Goal: Information Seeking & Learning: Learn about a topic

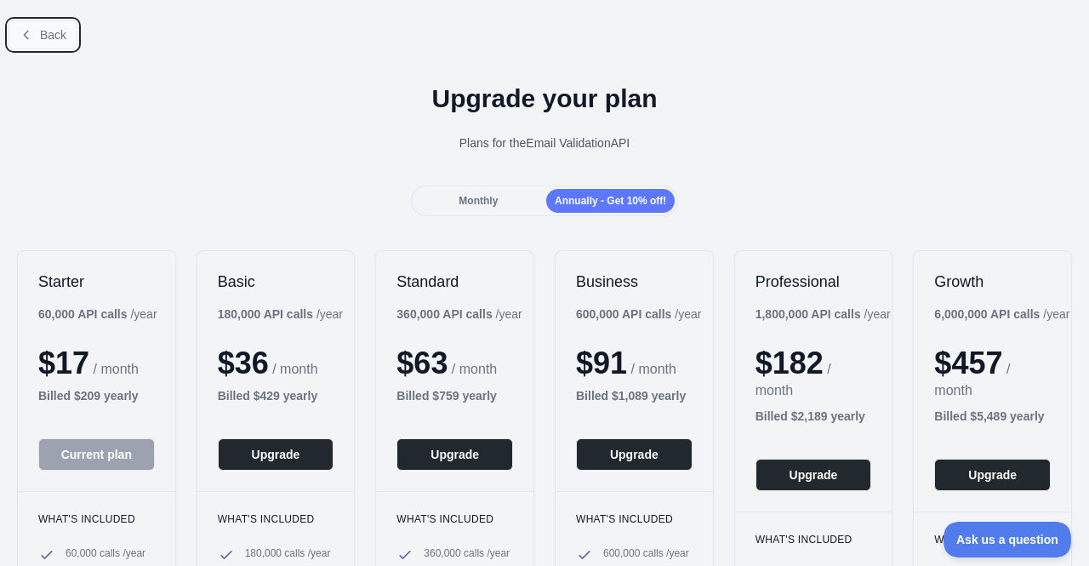
click at [43, 35] on span "Back" at bounding box center [53, 35] width 26 height 14
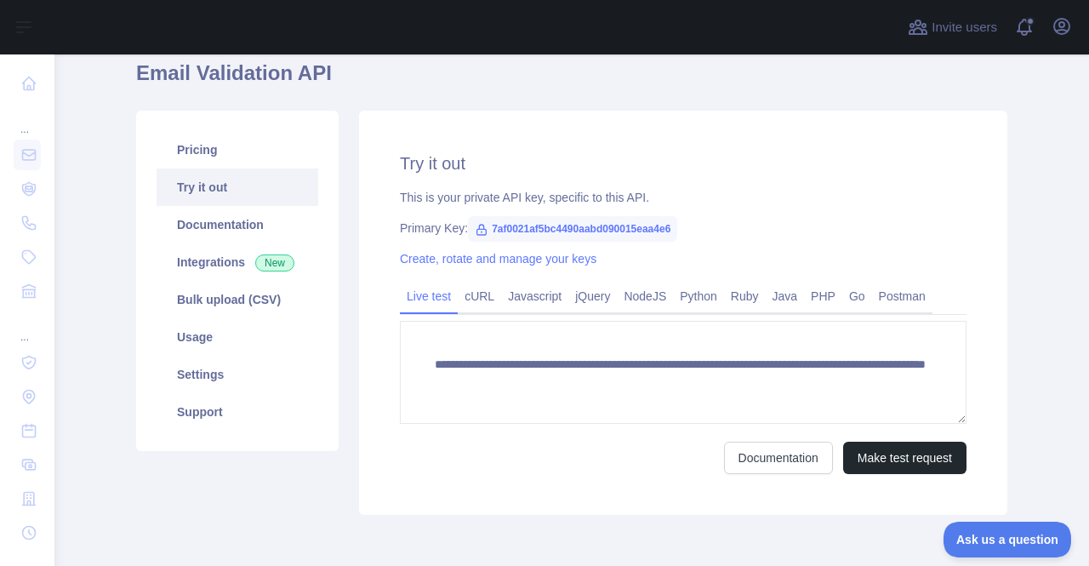
scroll to position [170, 0]
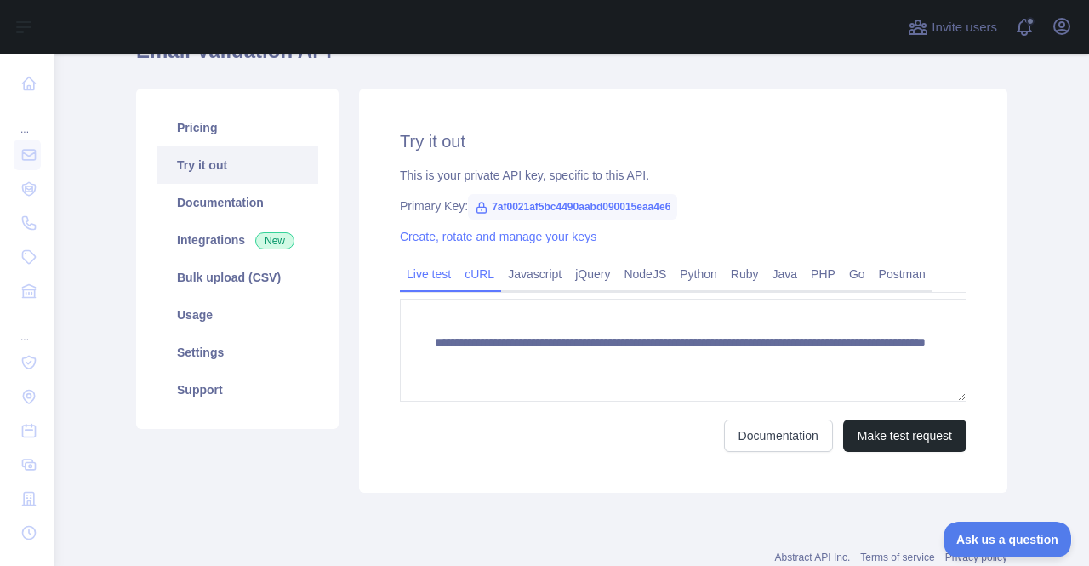
click at [473, 281] on link "cURL" at bounding box center [479, 273] width 43 height 27
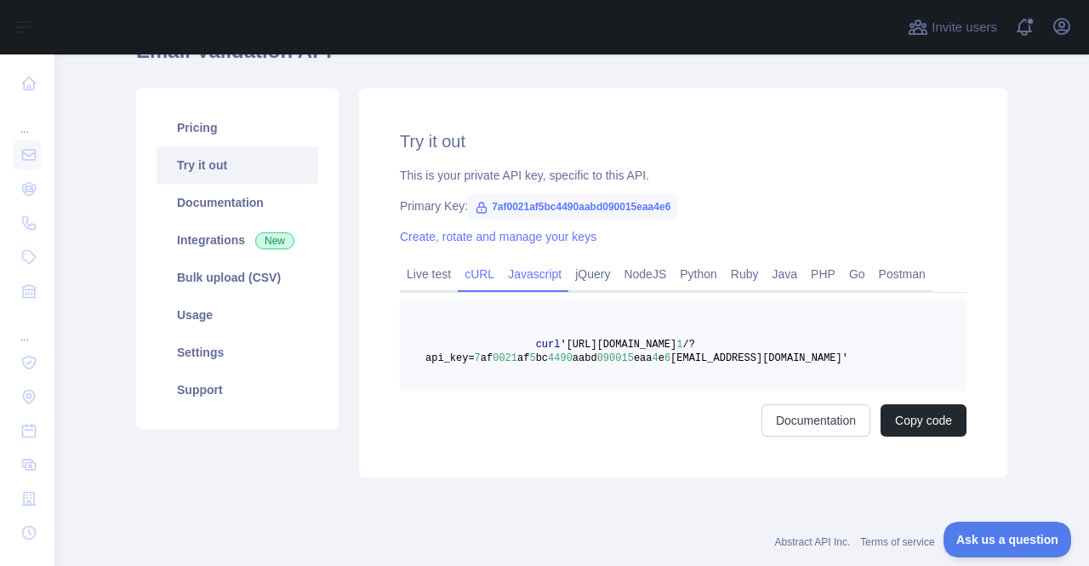
click at [531, 278] on link "Javascript" at bounding box center [534, 273] width 67 height 27
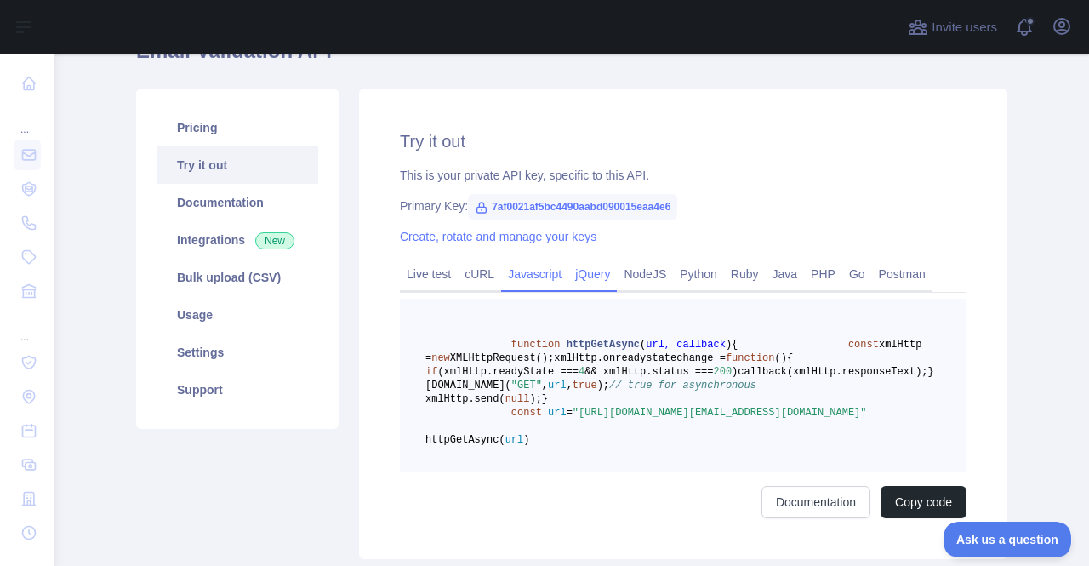
click at [585, 280] on link "jQuery" at bounding box center [592, 273] width 48 height 27
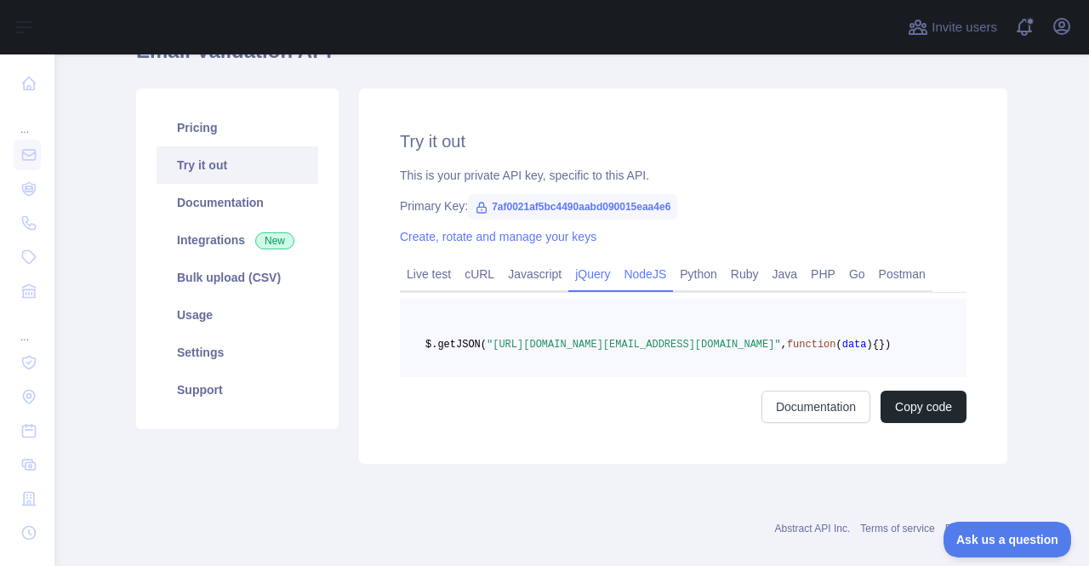
click at [639, 271] on link "NodeJS" at bounding box center [645, 273] width 56 height 27
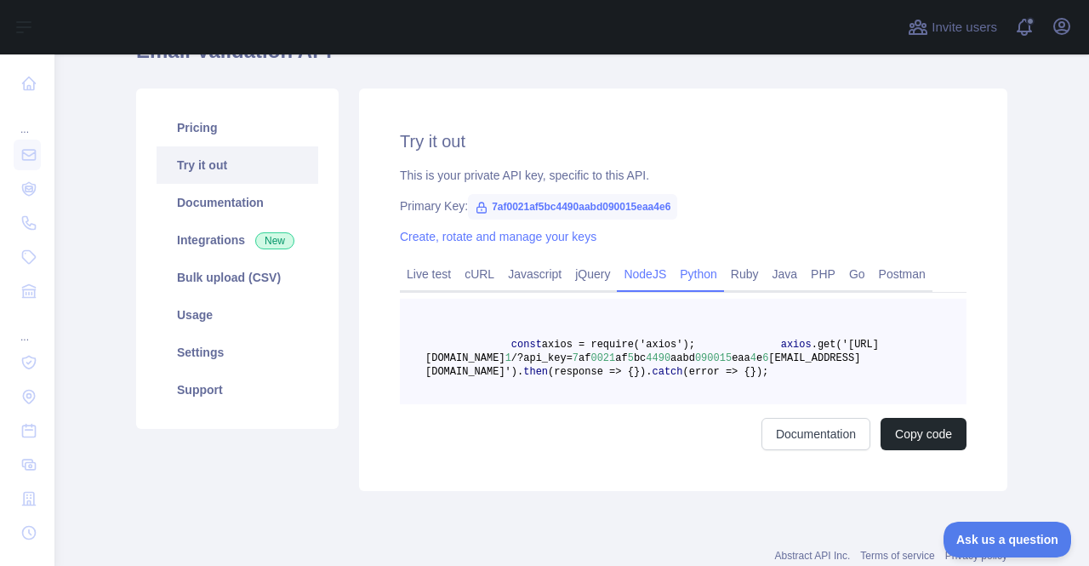
click at [686, 270] on link "Python" at bounding box center [698, 273] width 51 height 27
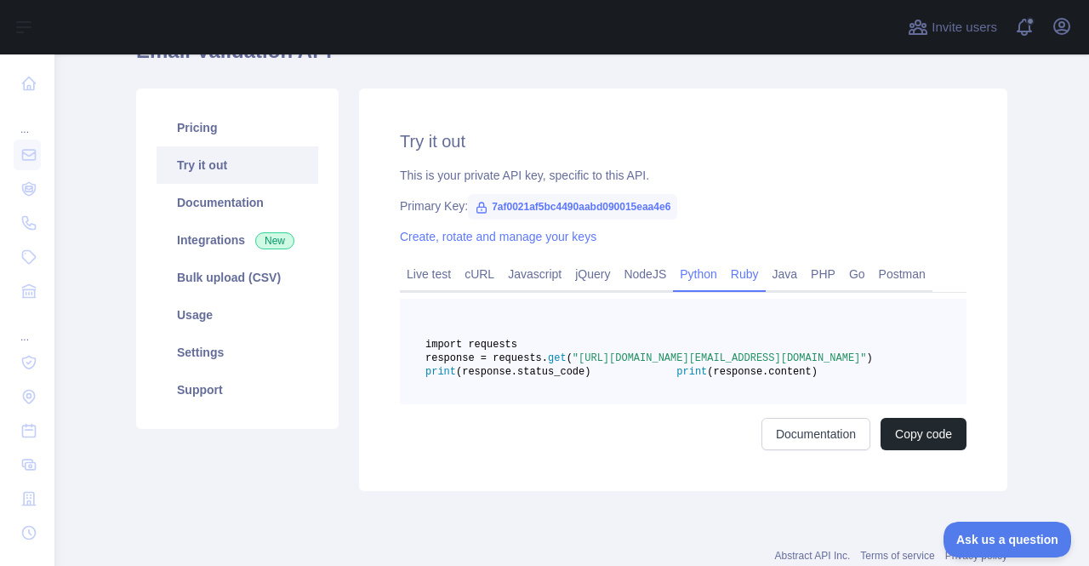
click at [727, 273] on link "Ruby" at bounding box center [745, 273] width 42 height 27
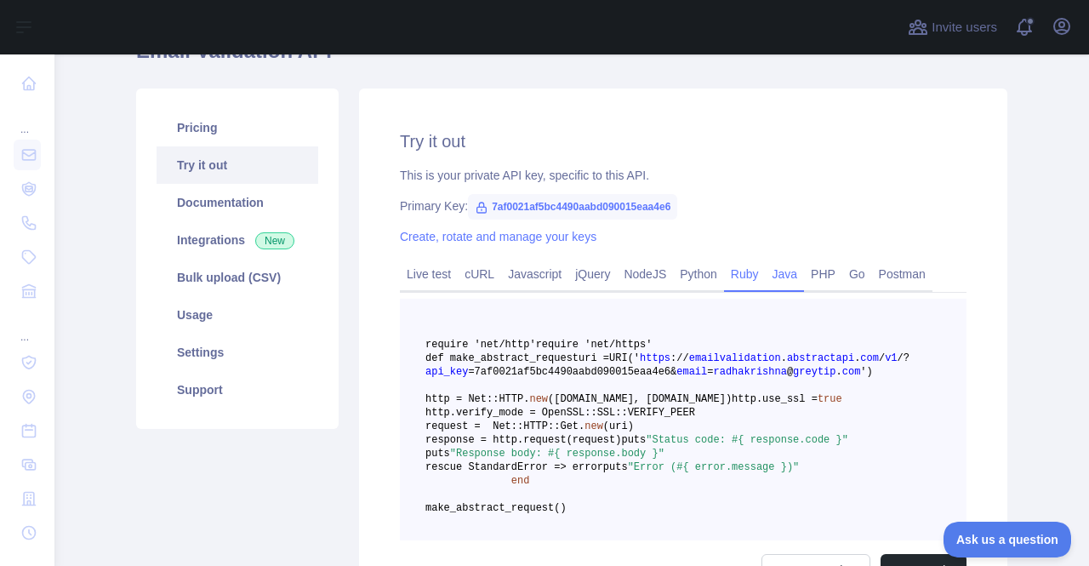
click at [773, 282] on link "Java" at bounding box center [785, 273] width 39 height 27
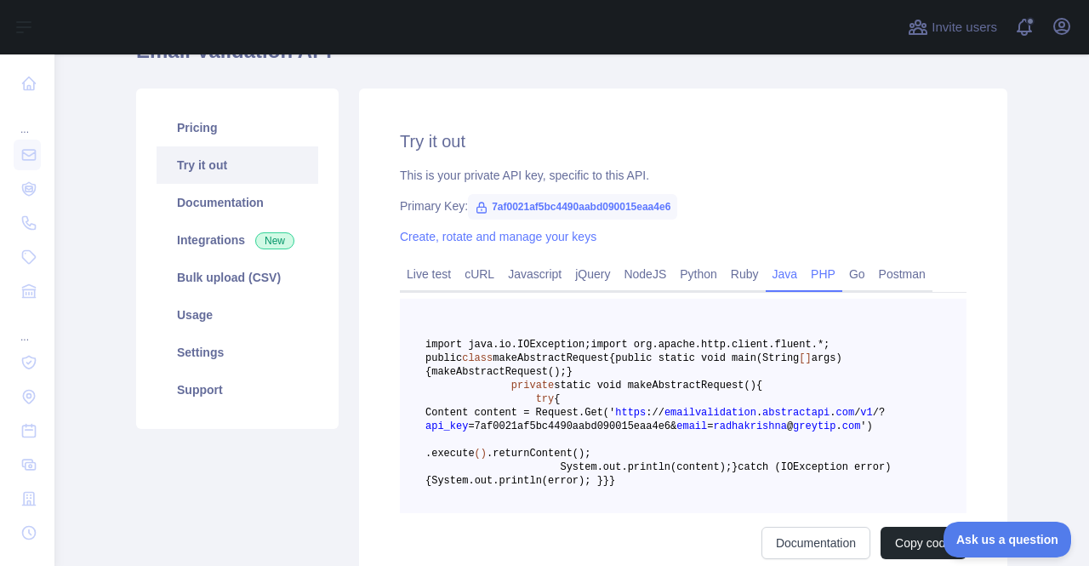
click at [807, 279] on link "PHP" at bounding box center [823, 273] width 38 height 27
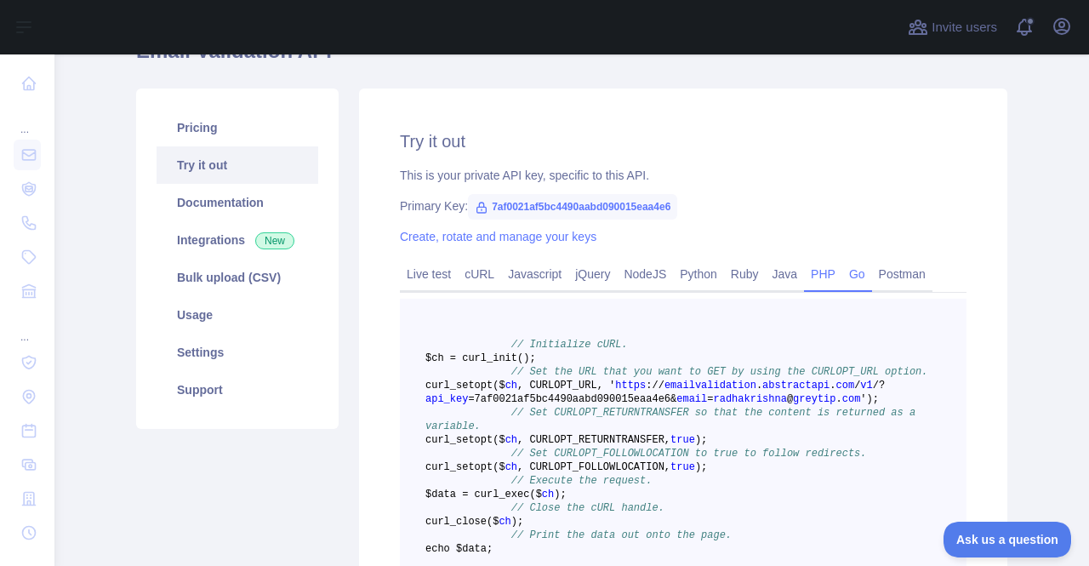
click at [842, 279] on link "Go" at bounding box center [857, 273] width 30 height 27
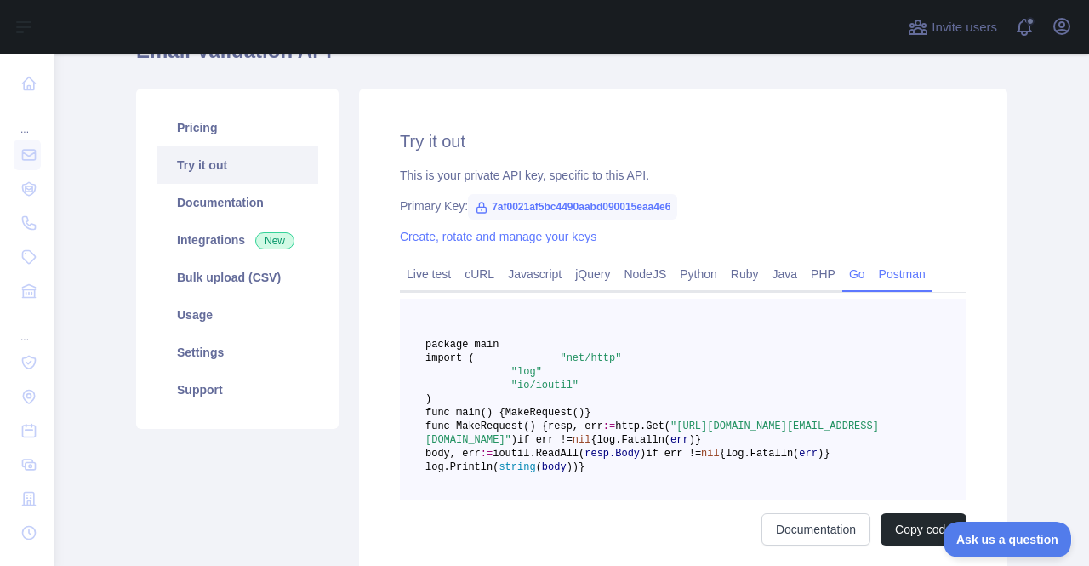
click at [875, 277] on link "Postman" at bounding box center [902, 273] width 60 height 27
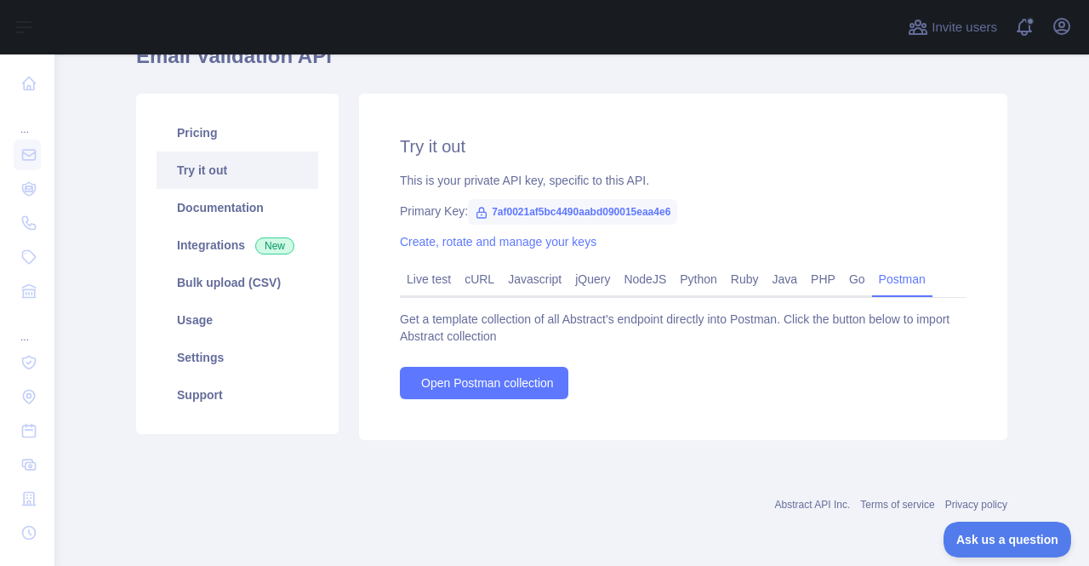
scroll to position [165, 0]
click at [435, 290] on link "Live test" at bounding box center [429, 278] width 58 height 27
